Goal: Transaction & Acquisition: Subscribe to service/newsletter

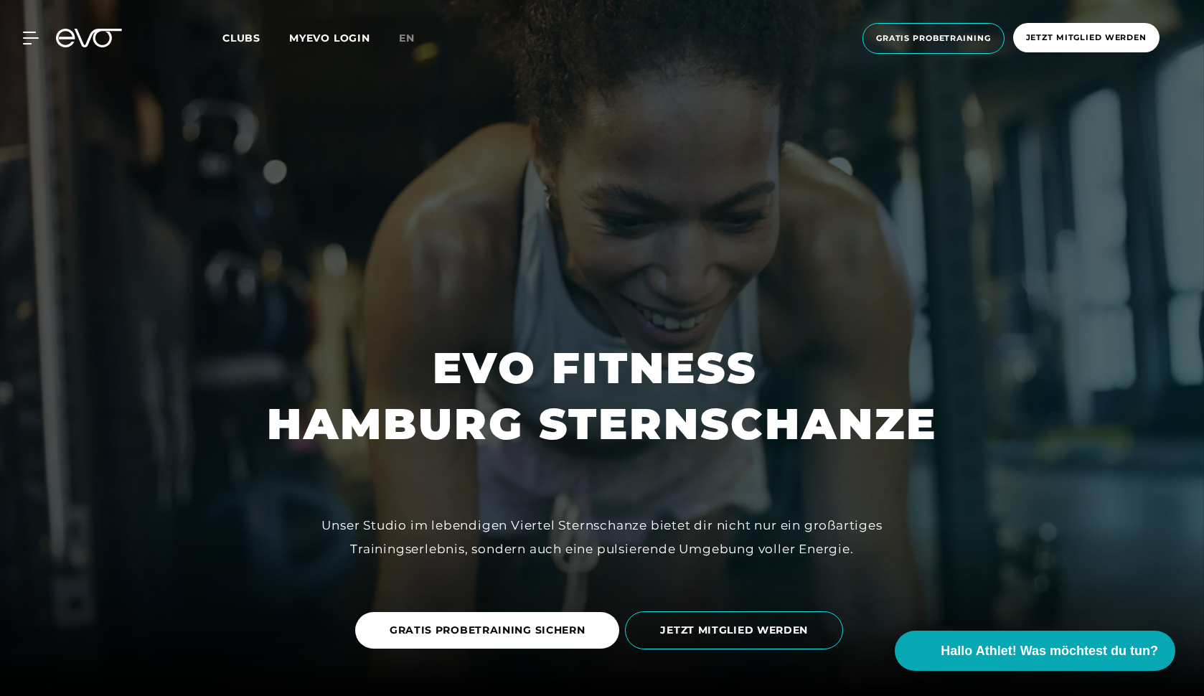
click at [241, 37] on span "Clubs" at bounding box center [242, 38] width 38 height 13
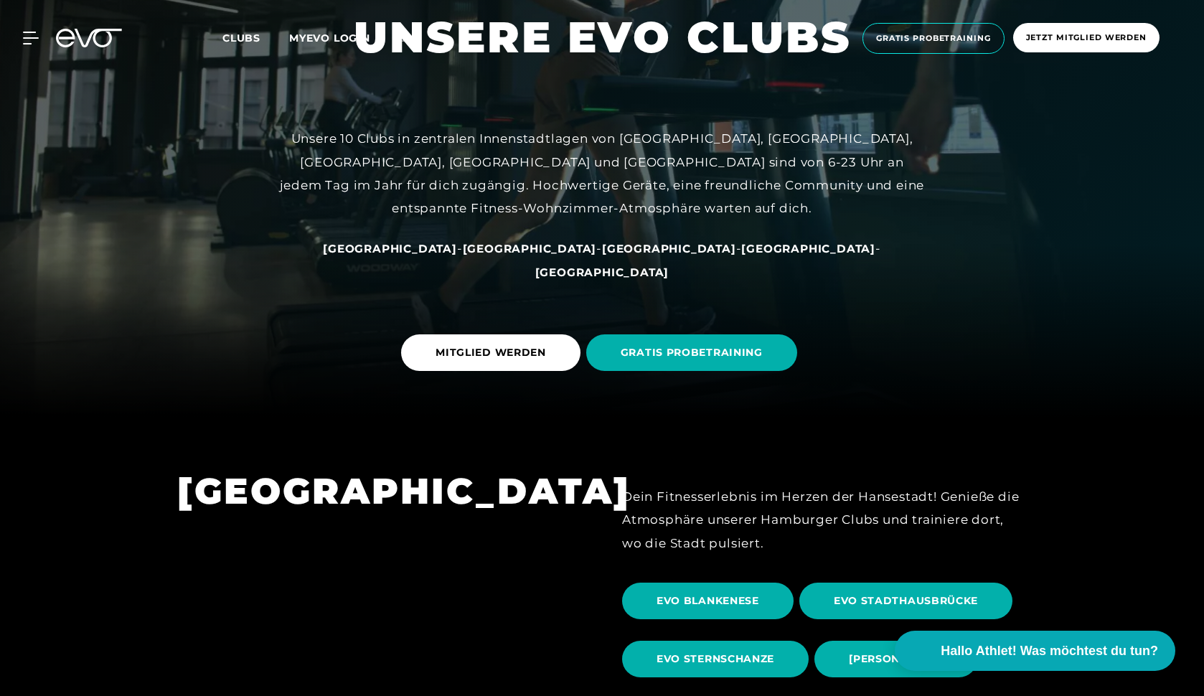
scroll to position [457, 0]
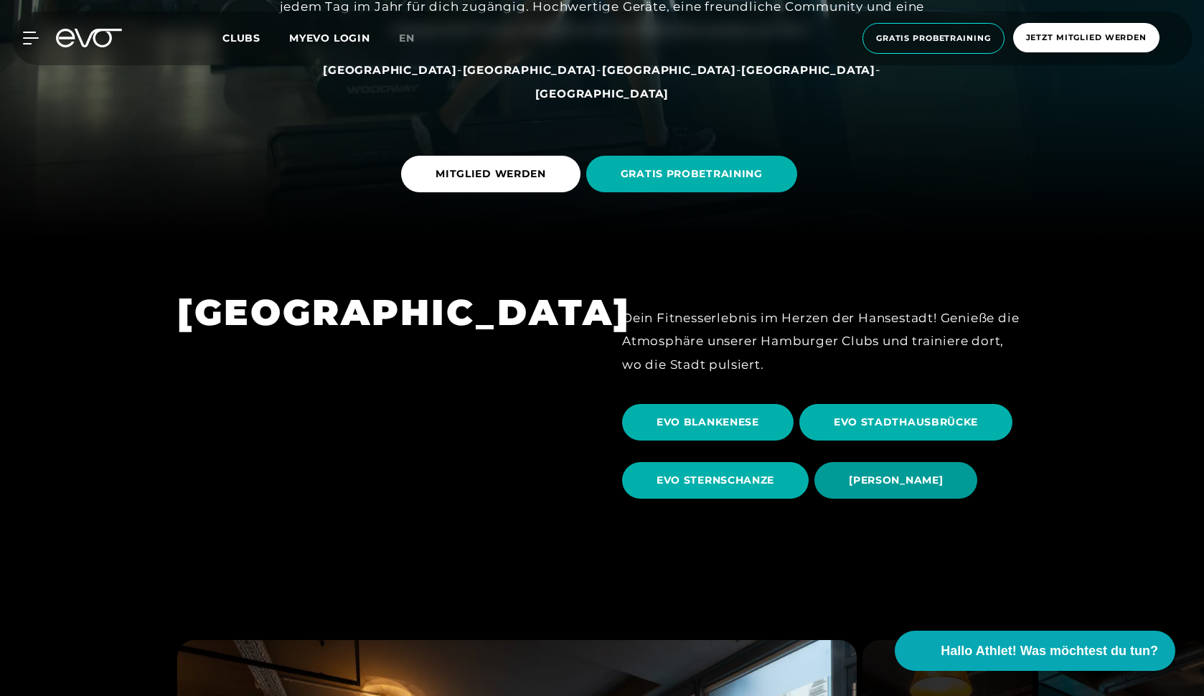
click at [874, 479] on span "[PERSON_NAME]" at bounding box center [896, 480] width 94 height 15
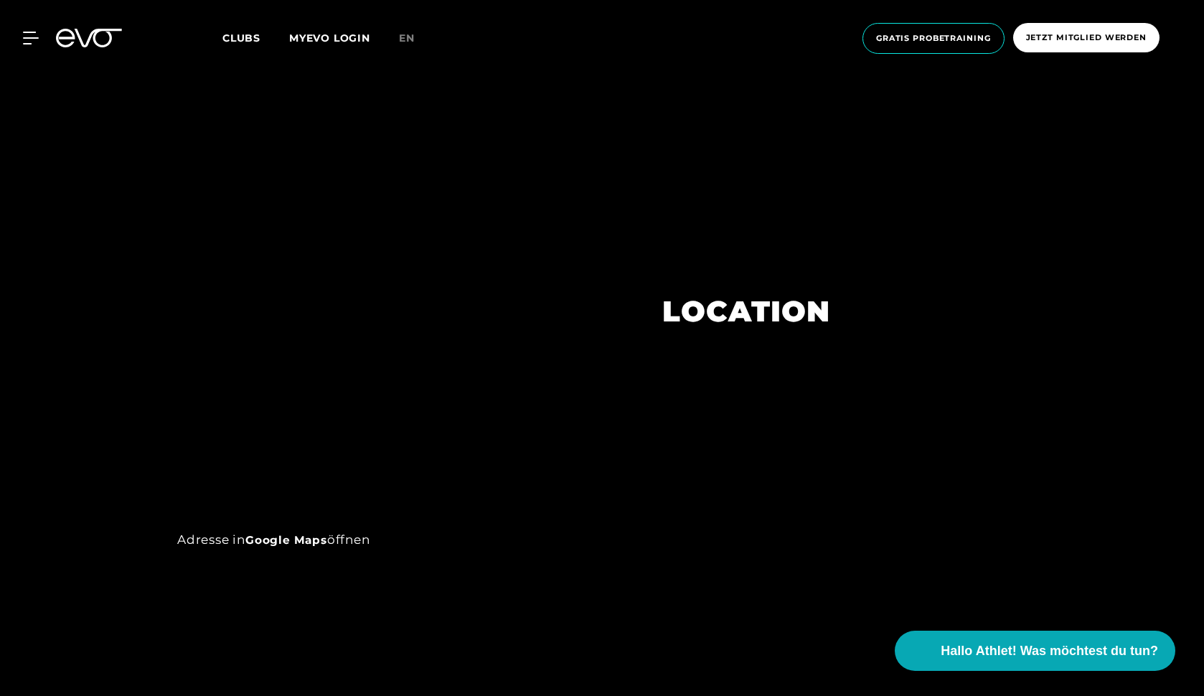
scroll to position [1118, 0]
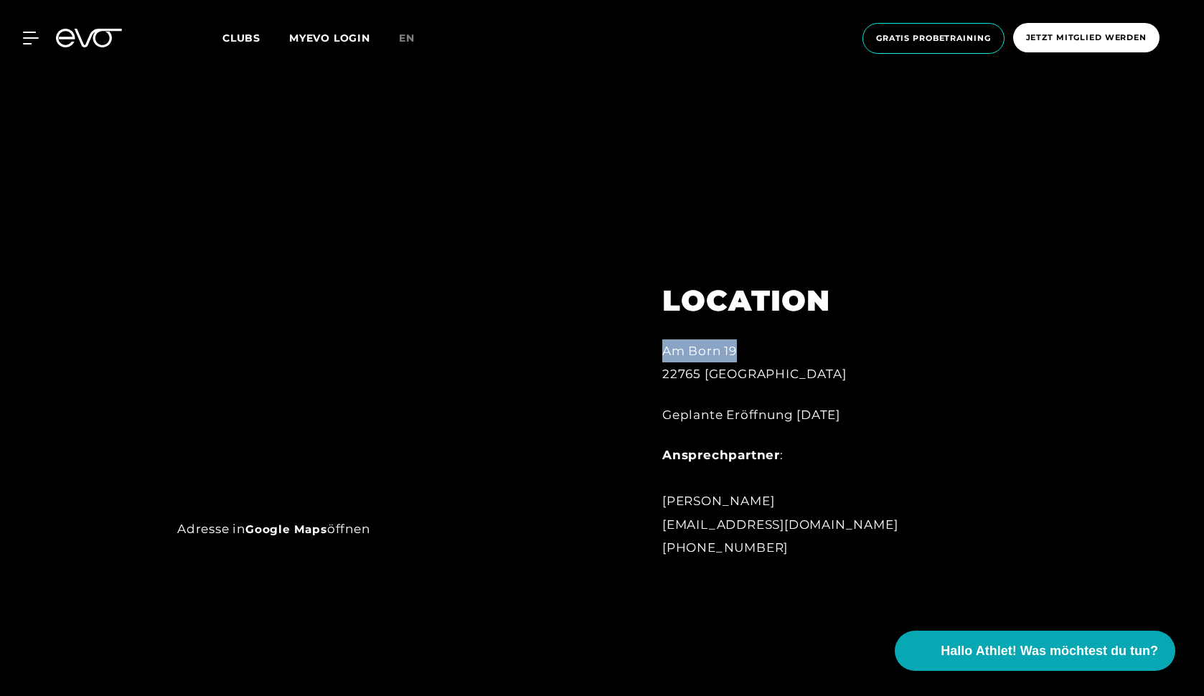
drag, startPoint x: 751, startPoint y: 347, endPoint x: 658, endPoint y: 346, distance: 92.6
click at [658, 346] on div "LOCATION Am Born 19 22765 Hamburg Geplante Eröffnung 28.08.25 Ansprechpartner :…" at bounding box center [820, 412] width 356 height 329
copy div "Am Born 19"
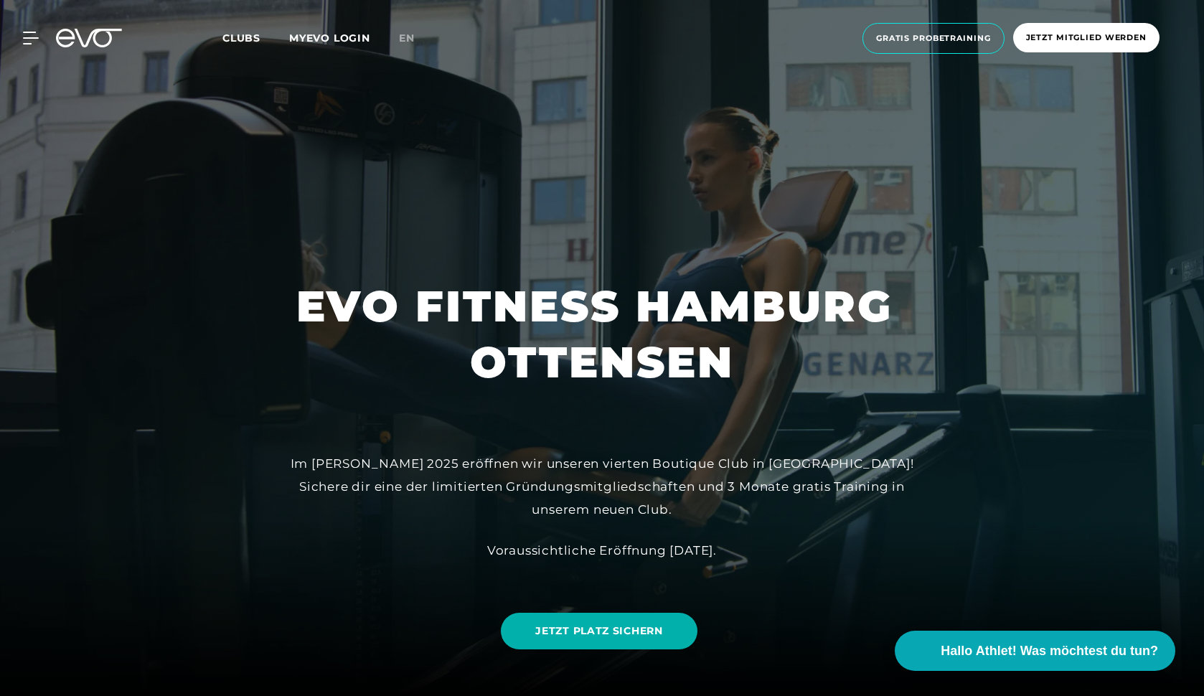
scroll to position [0, 0]
click at [39, 39] on div "MyEVO Login Über EVO Mitgliedschaften Probetraining TAGESPASS EVO Studios Düsse…" at bounding box center [22, 38] width 50 height 13
click at [27, 35] on icon at bounding box center [33, 38] width 21 height 13
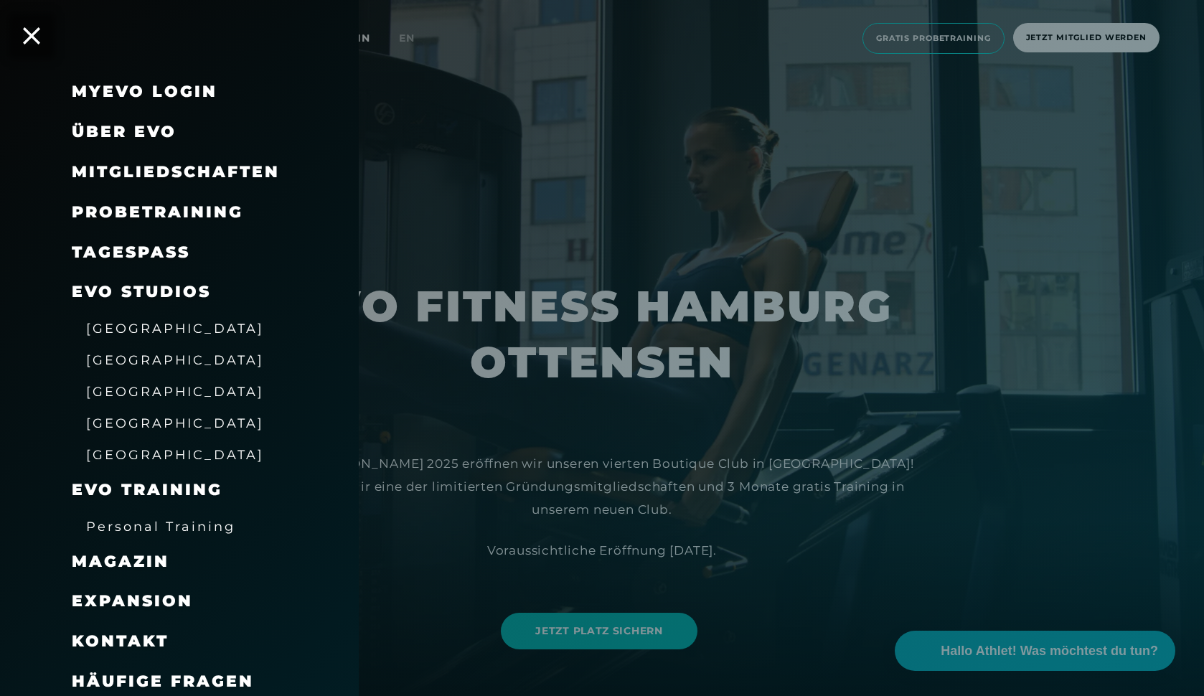
click at [136, 172] on span "Mitgliedschaften" at bounding box center [176, 171] width 208 height 19
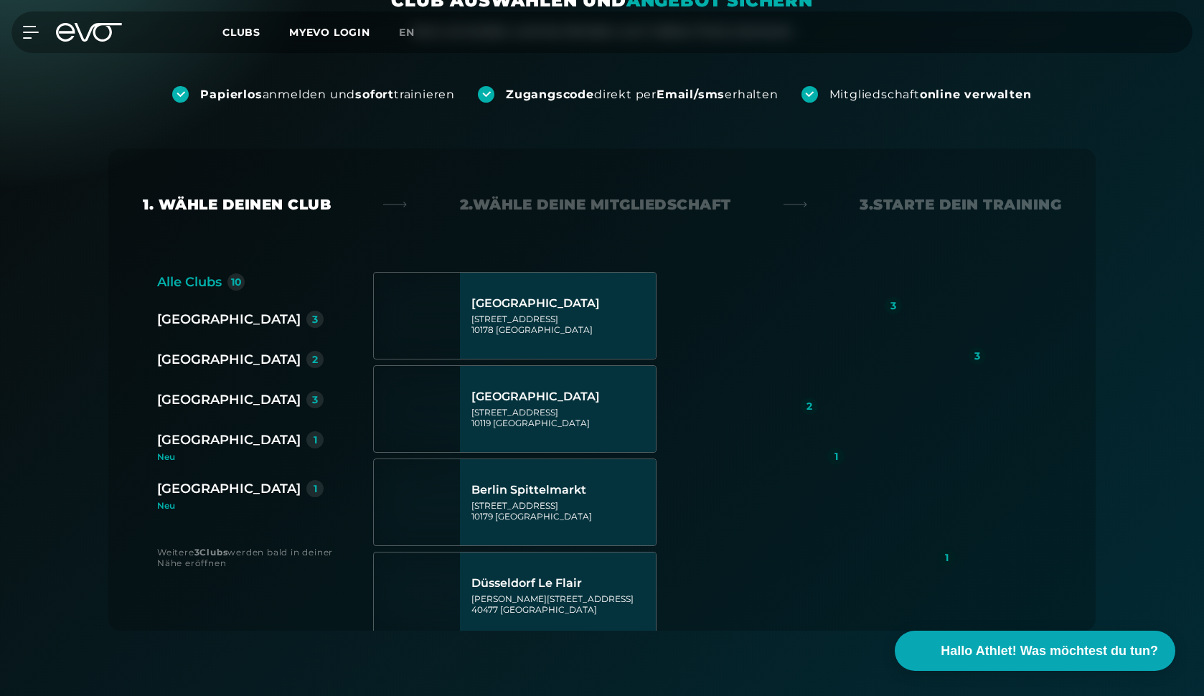
scroll to position [245, 0]
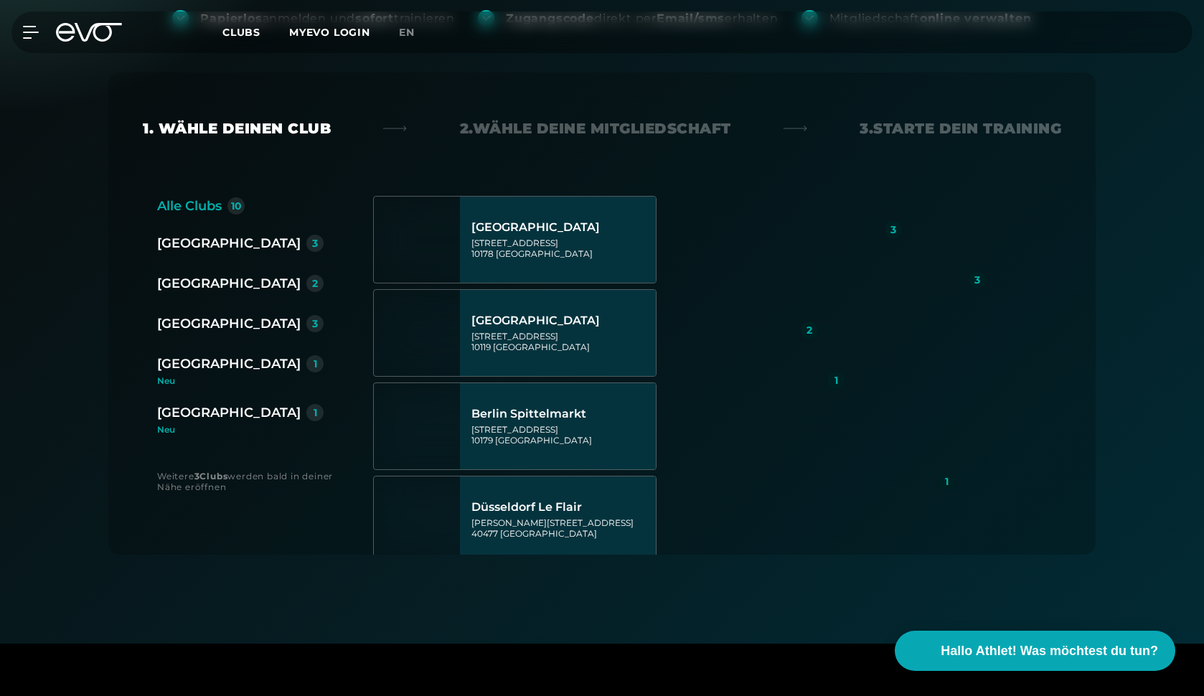
click at [209, 321] on div "[GEOGRAPHIC_DATA]" at bounding box center [229, 324] width 144 height 20
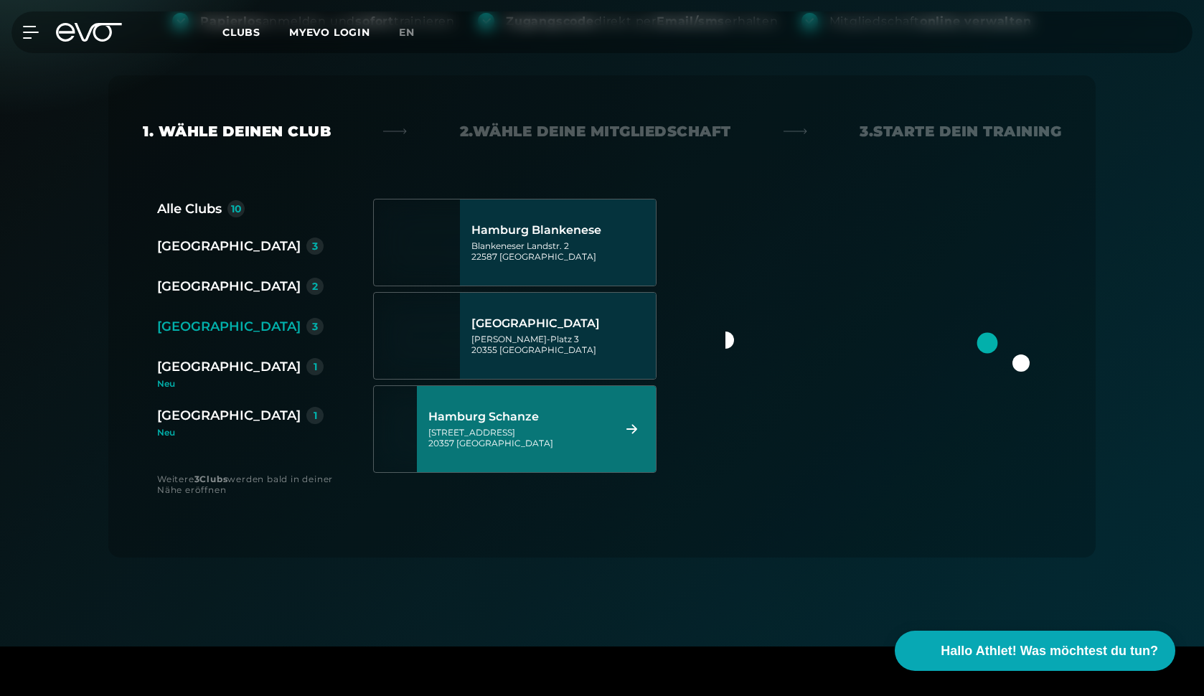
scroll to position [218, 0]
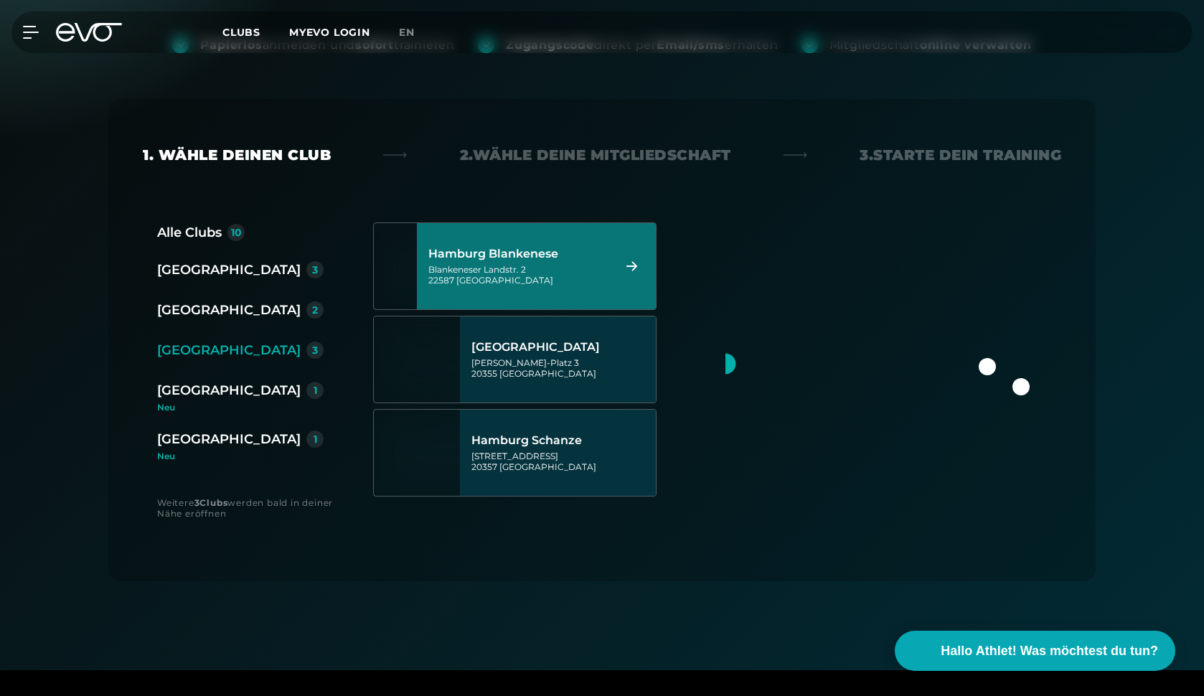
click at [637, 152] on div "2. Wähle deine Mitgliedschaft" at bounding box center [595, 155] width 271 height 20
click at [919, 151] on div "3. Starte dein Training" at bounding box center [961, 155] width 202 height 20
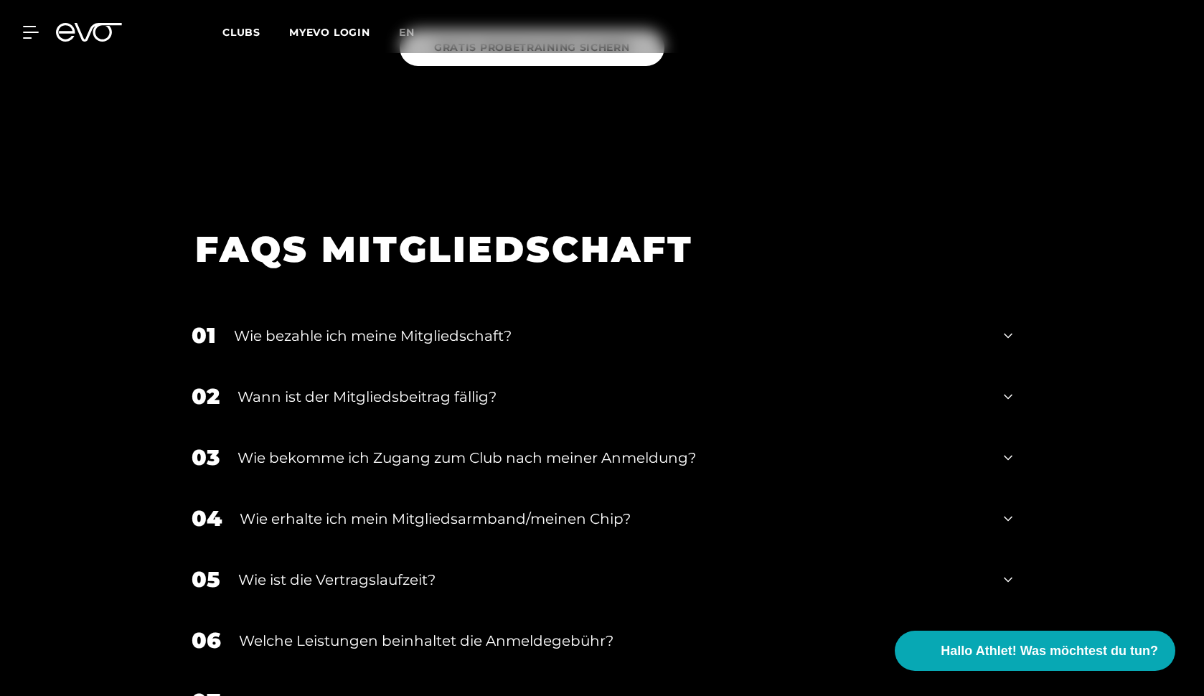
scroll to position [1927, 0]
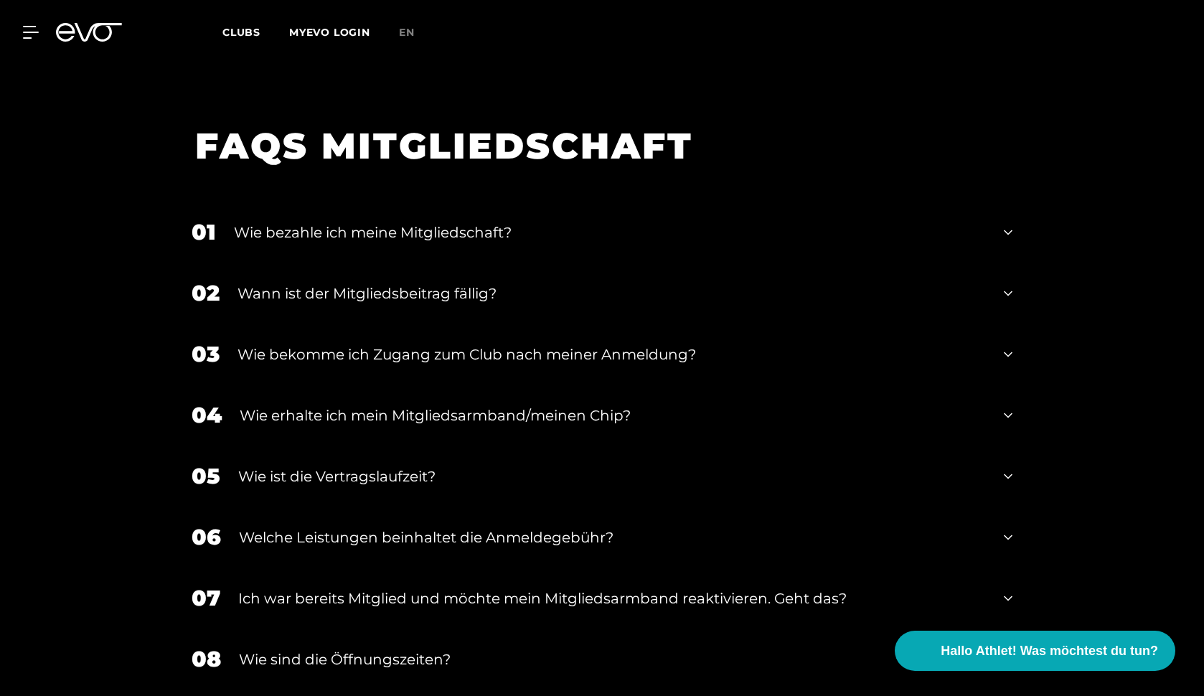
click at [526, 470] on div "Wie ist die Vertragslaufzeit?" at bounding box center [612, 477] width 748 height 22
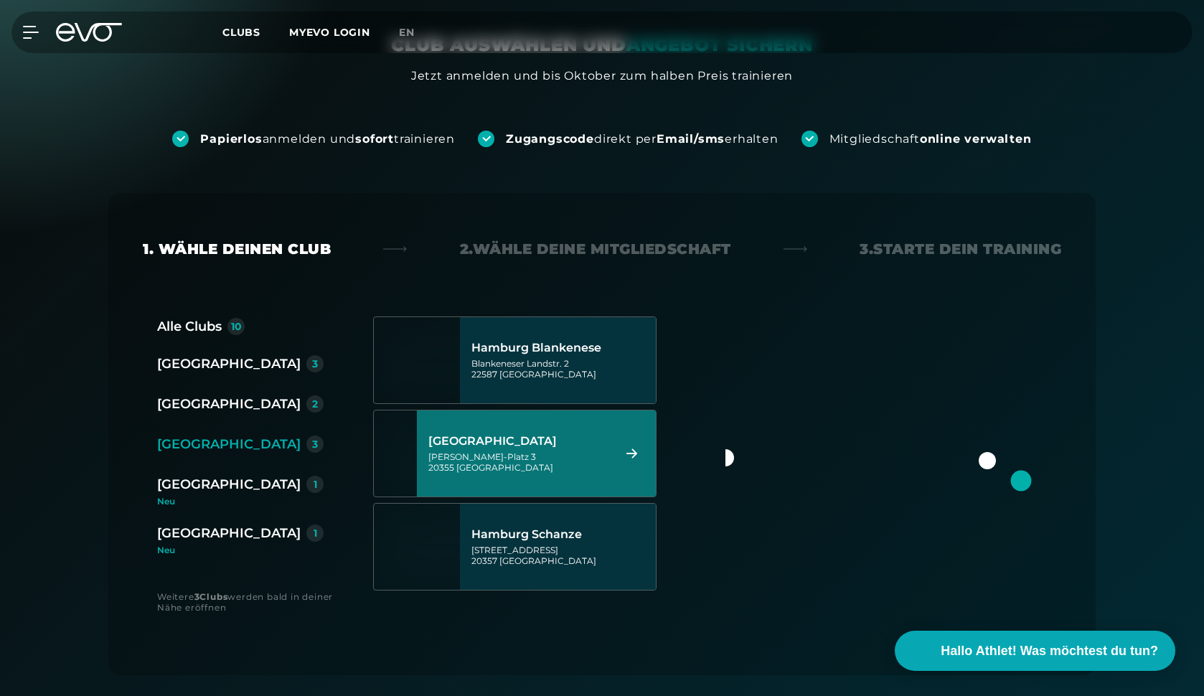
scroll to position [121, 0]
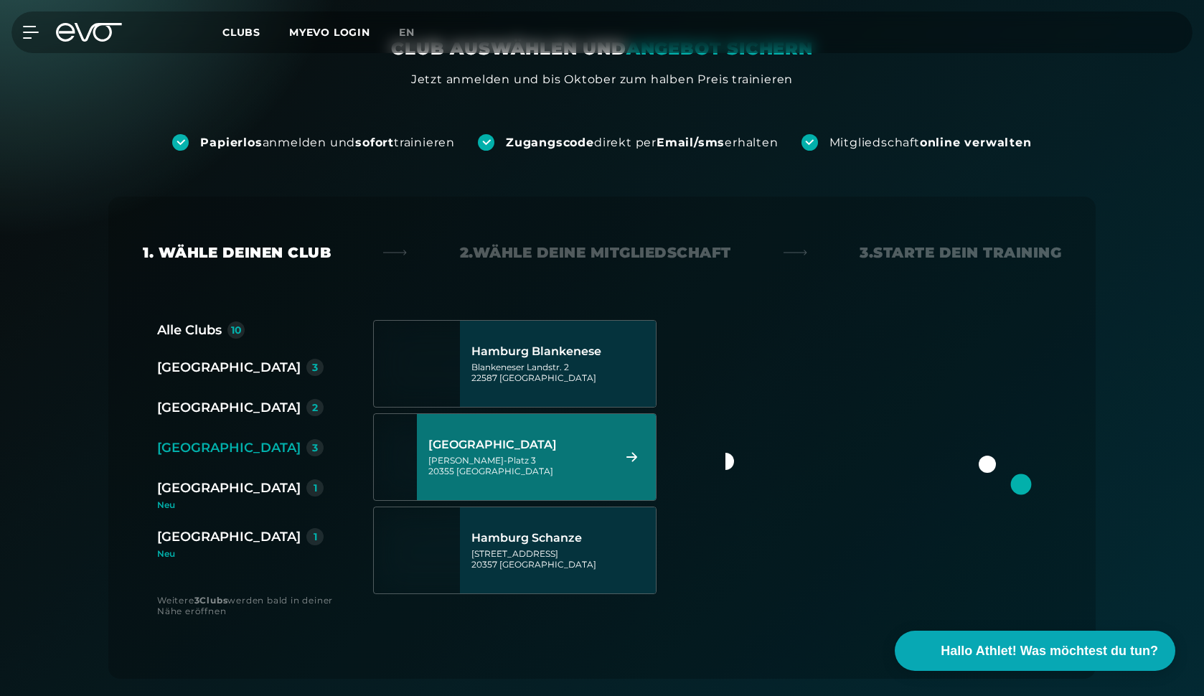
click at [542, 479] on div "Hamburg Stadthausbrücke Axel-Springer-Platz 3 20355 Hamburg" at bounding box center [519, 457] width 180 height 63
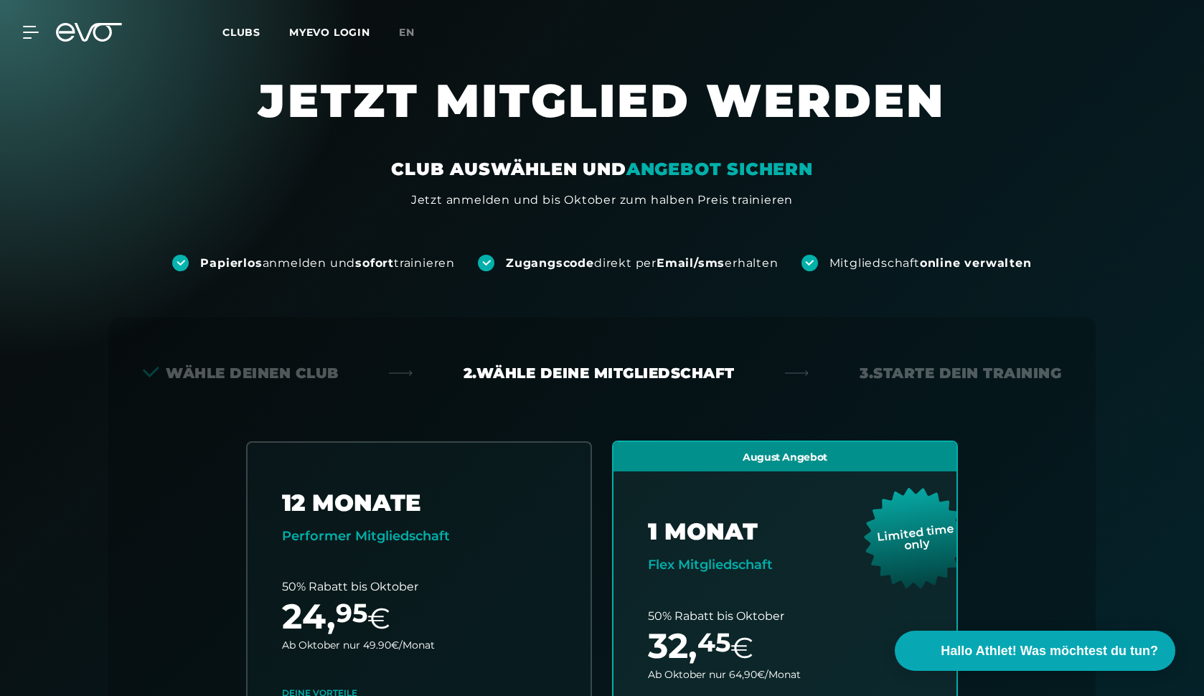
scroll to position [0, 0]
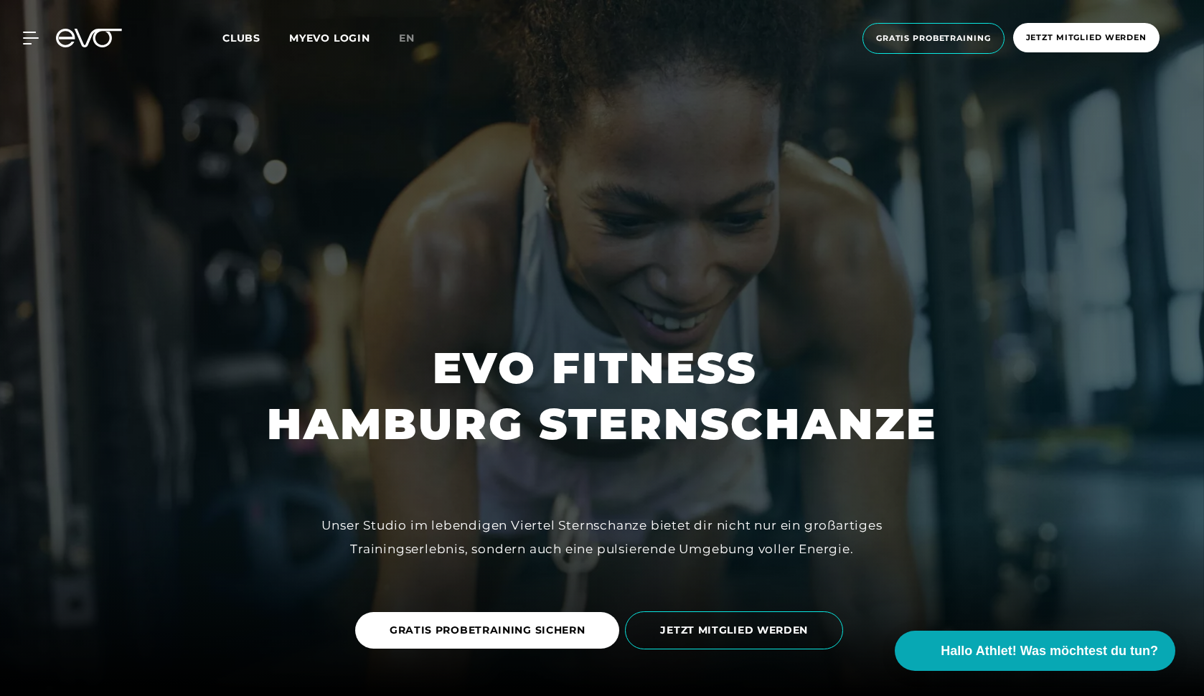
click at [245, 37] on span "Clubs" at bounding box center [242, 38] width 38 height 13
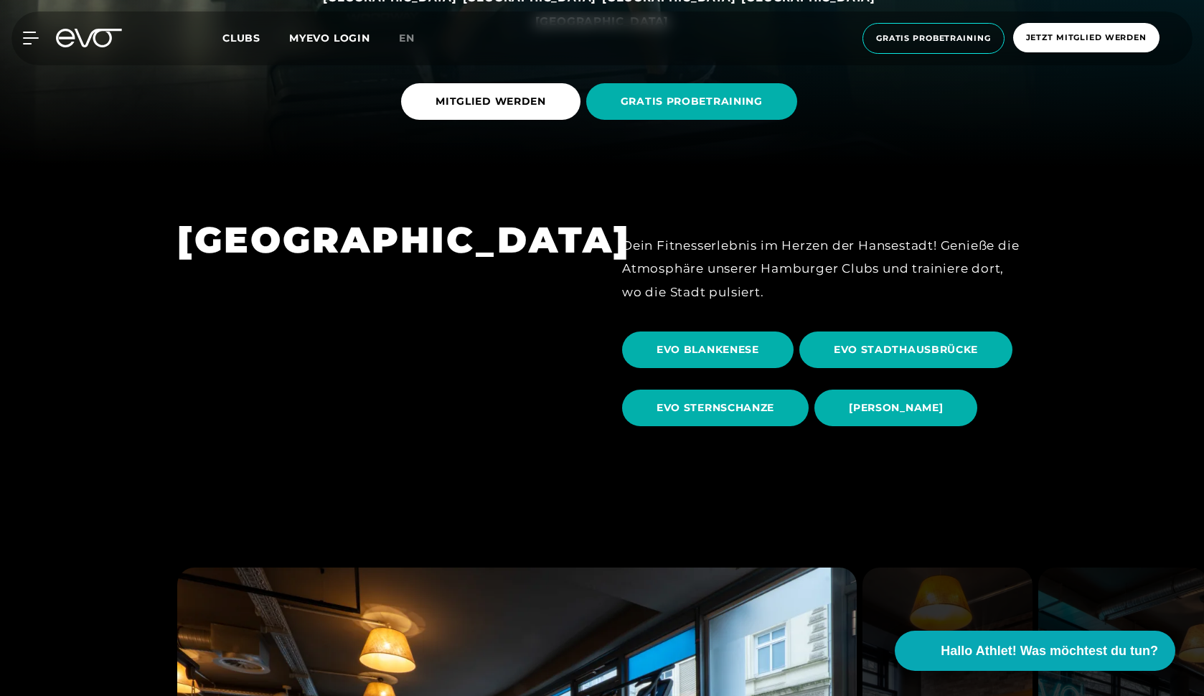
scroll to position [533, 0]
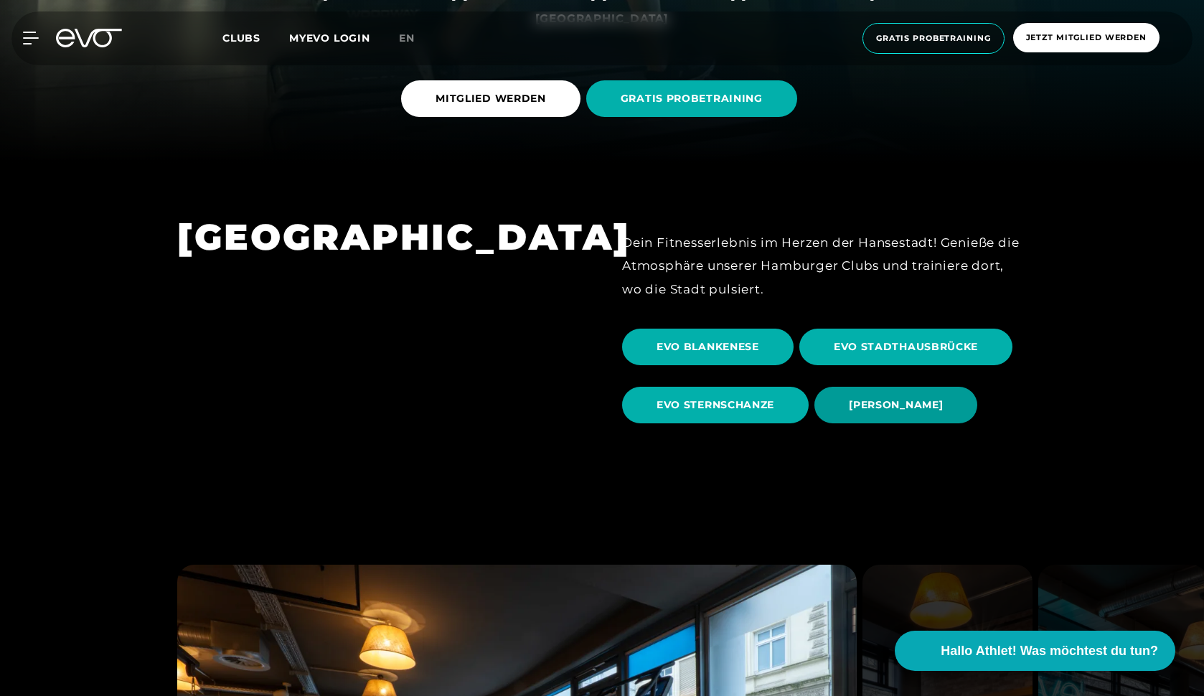
click at [896, 402] on span "[PERSON_NAME]" at bounding box center [896, 405] width 94 height 15
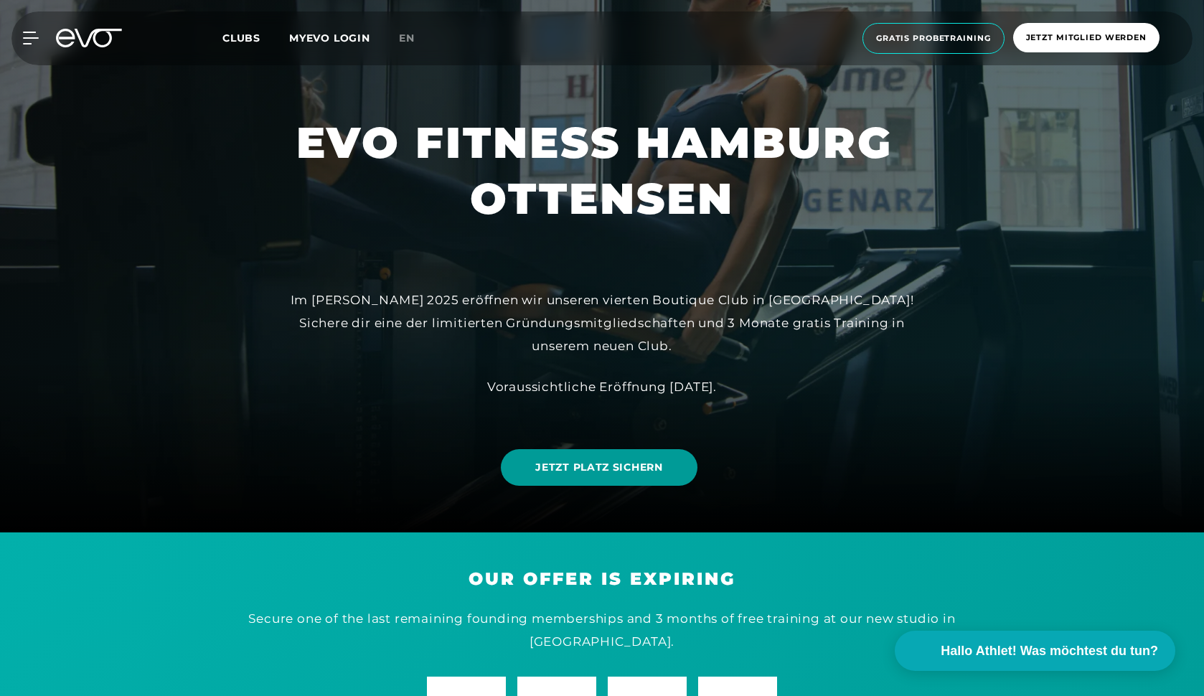
scroll to position [165, 0]
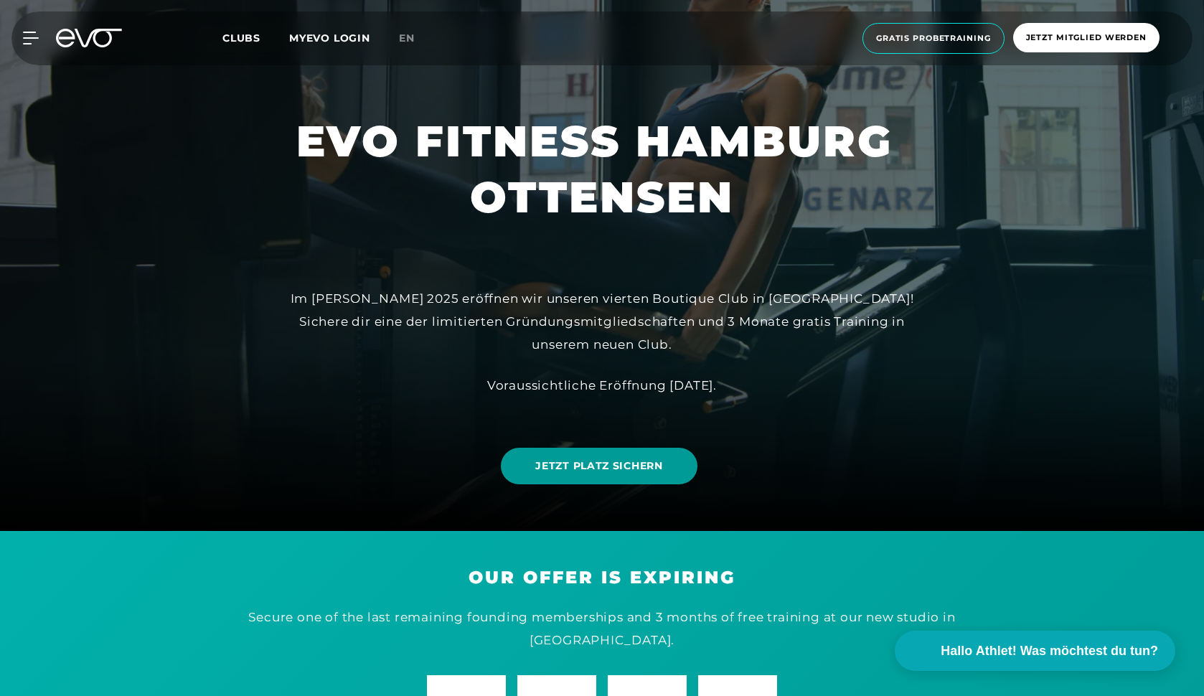
click at [625, 474] on link "JETZT PLATZ SICHERN" at bounding box center [599, 466] width 196 height 37
click at [253, 418] on div at bounding box center [602, 183] width 1204 height 696
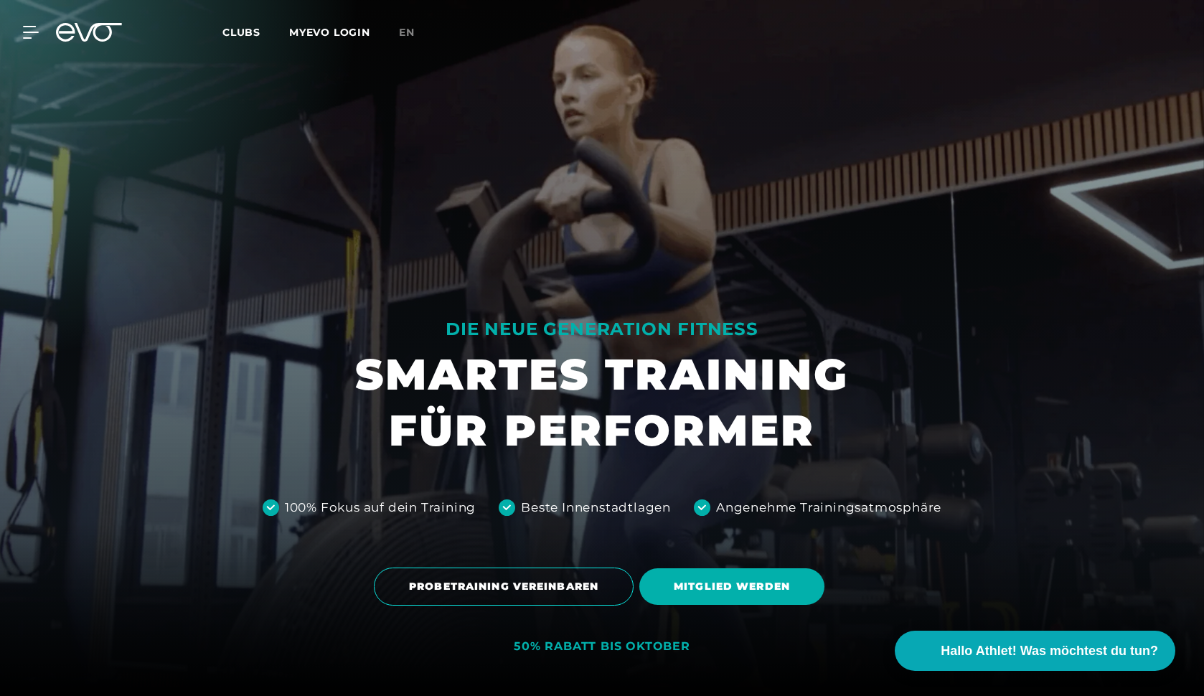
click at [312, 29] on link "MYEVO LOGIN" at bounding box center [329, 32] width 81 height 13
click at [1032, 161] on div at bounding box center [602, 348] width 1204 height 696
